Goal: Information Seeking & Learning: Find specific fact

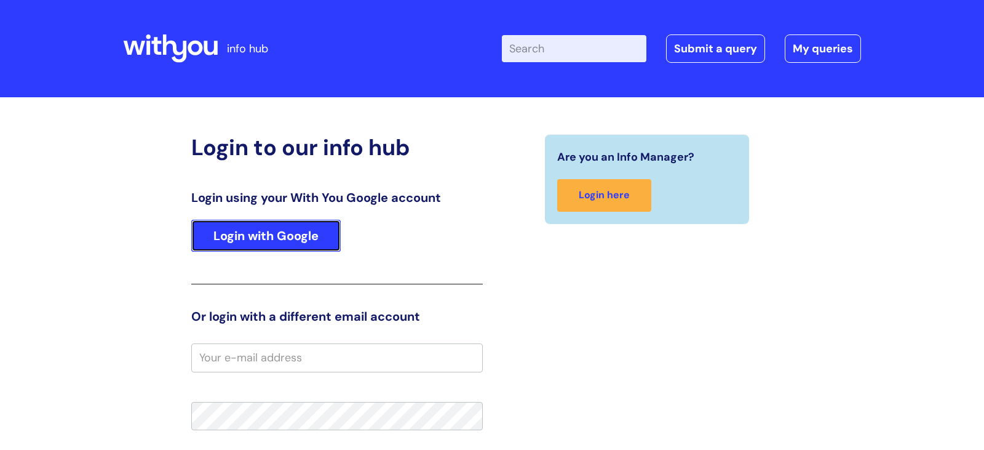
click at [255, 236] on link "Login with Google" at bounding box center [265, 236] width 149 height 32
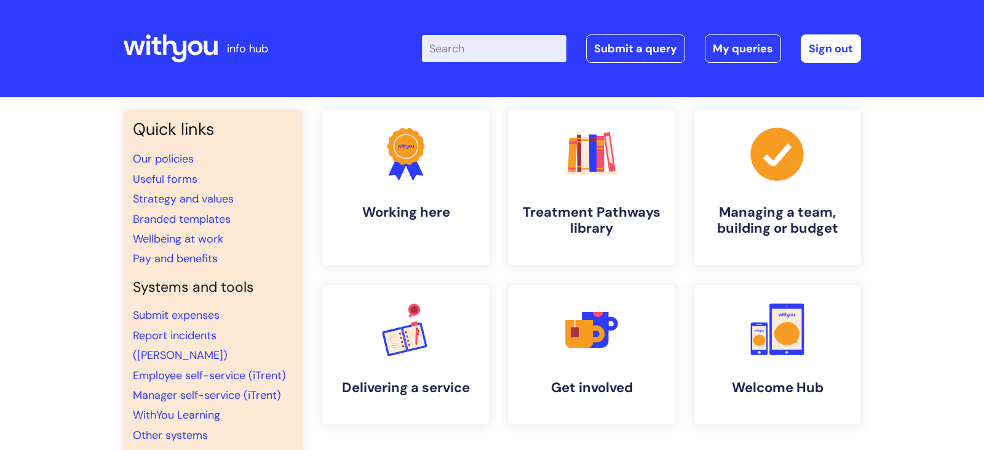
click at [469, 47] on input "Enter your search term here..." at bounding box center [494, 48] width 145 height 27
type input "invoices"
click button "Search" at bounding box center [0, 0] width 0 height 0
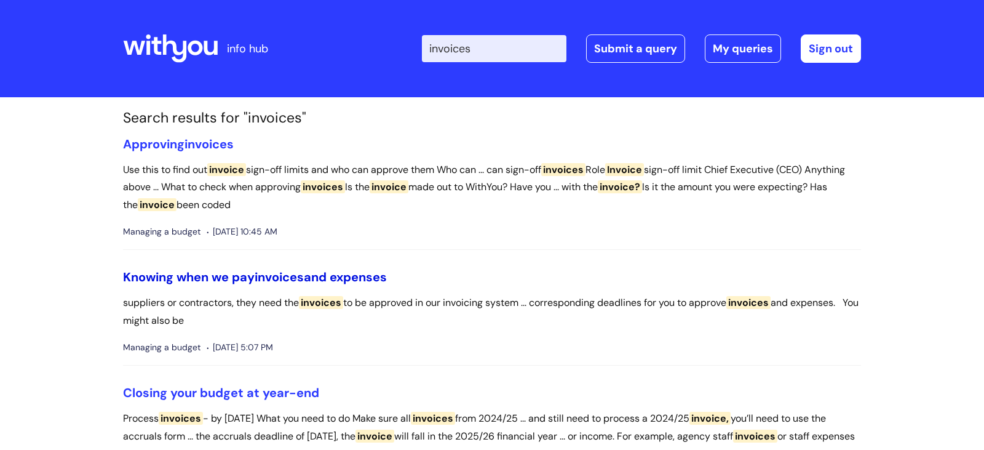
click at [219, 277] on link "Knowing when we pay invoices and expenses" at bounding box center [255, 277] width 264 height 16
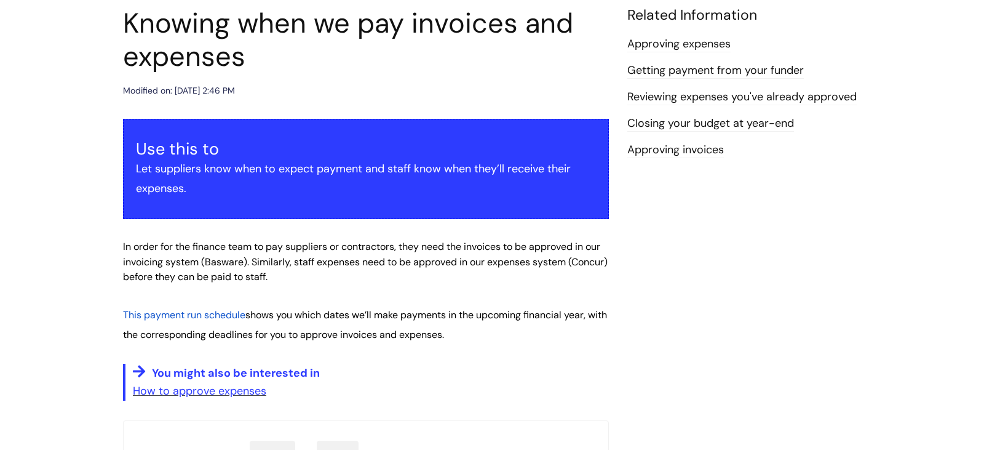
scroll to position [224, 0]
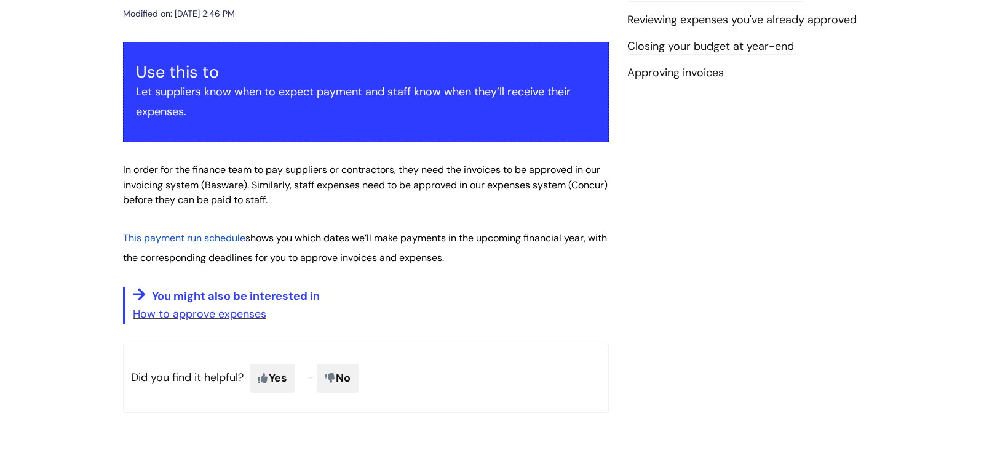
click at [210, 242] on span "This payment run schedule" at bounding box center [184, 237] width 122 height 13
